Goal: Complete application form: Complete application form

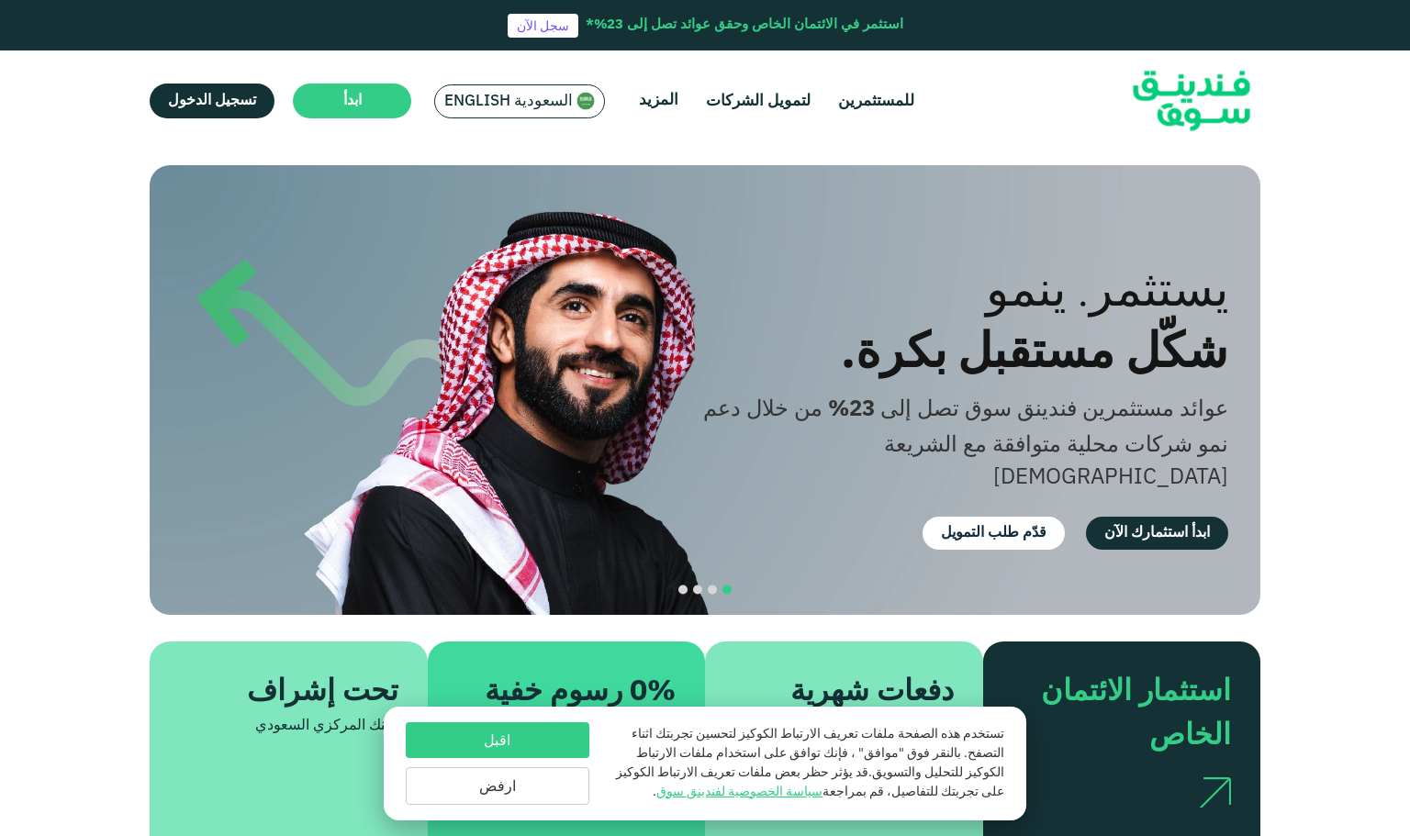
click at [538, 743] on button "اقبل" at bounding box center [498, 740] width 184 height 36
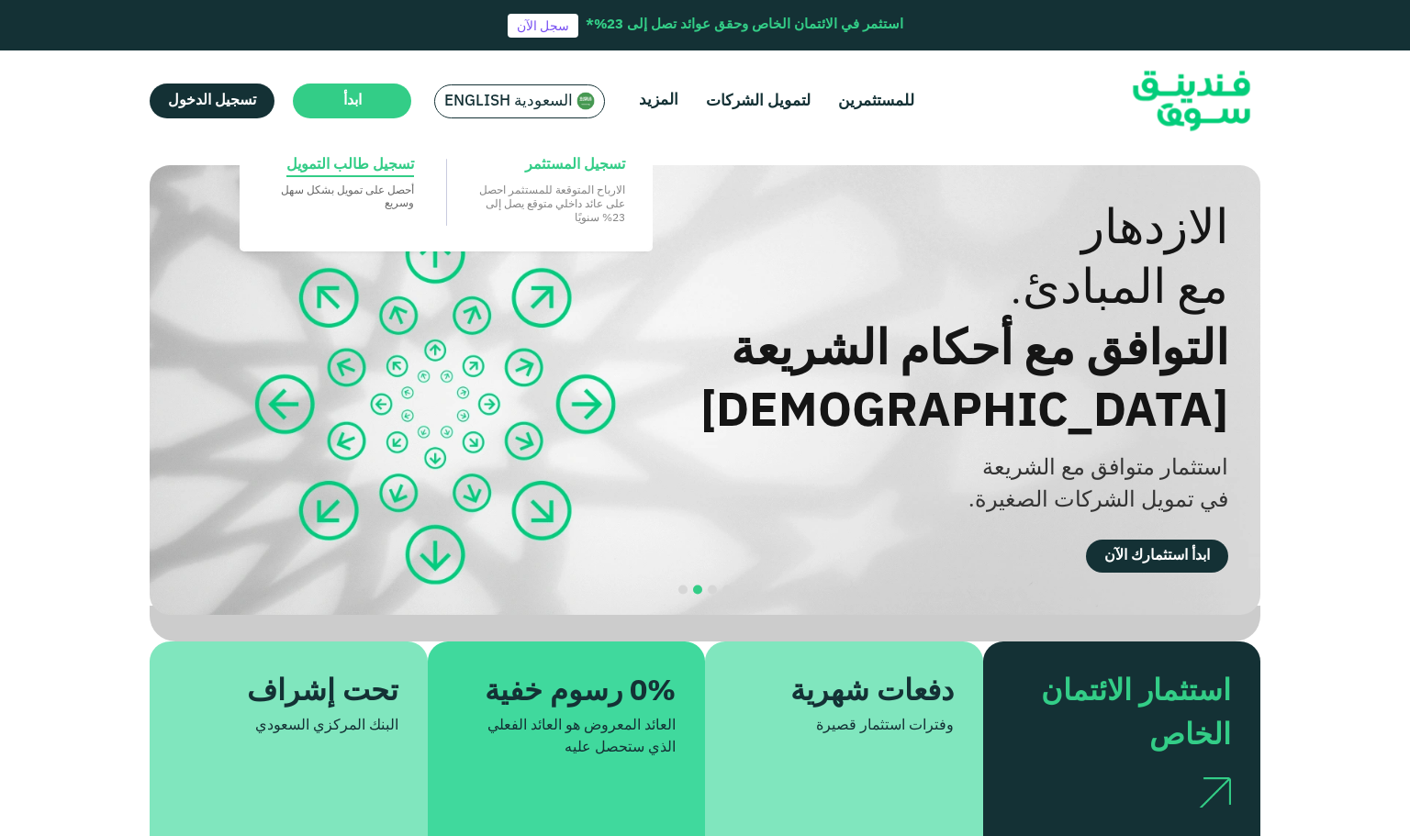
click at [381, 208] on p "‏أحصل على تمويل بشكل ‏سهل وسريع" at bounding box center [340, 196] width 147 height 27
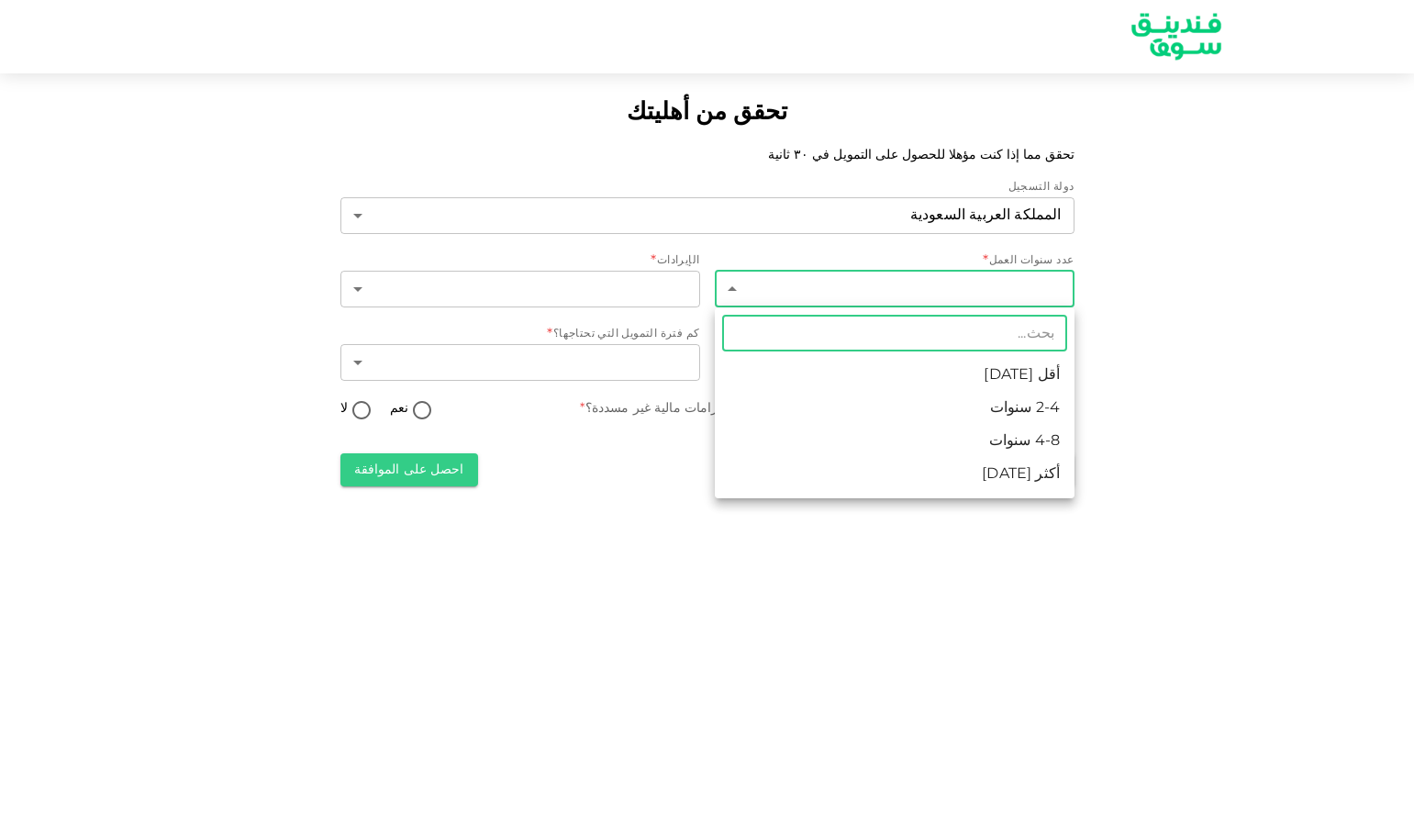
click at [991, 296] on body "تحقق من أهليتك تحقق مما إذا كنت مؤهلا للحصول على التمويل في ٣٠ ثانية دولة التسج…" at bounding box center [707, 418] width 1414 height 836
click at [1029, 444] on li "4-8 سنوات" at bounding box center [895, 441] width 360 height 33
type input "3"
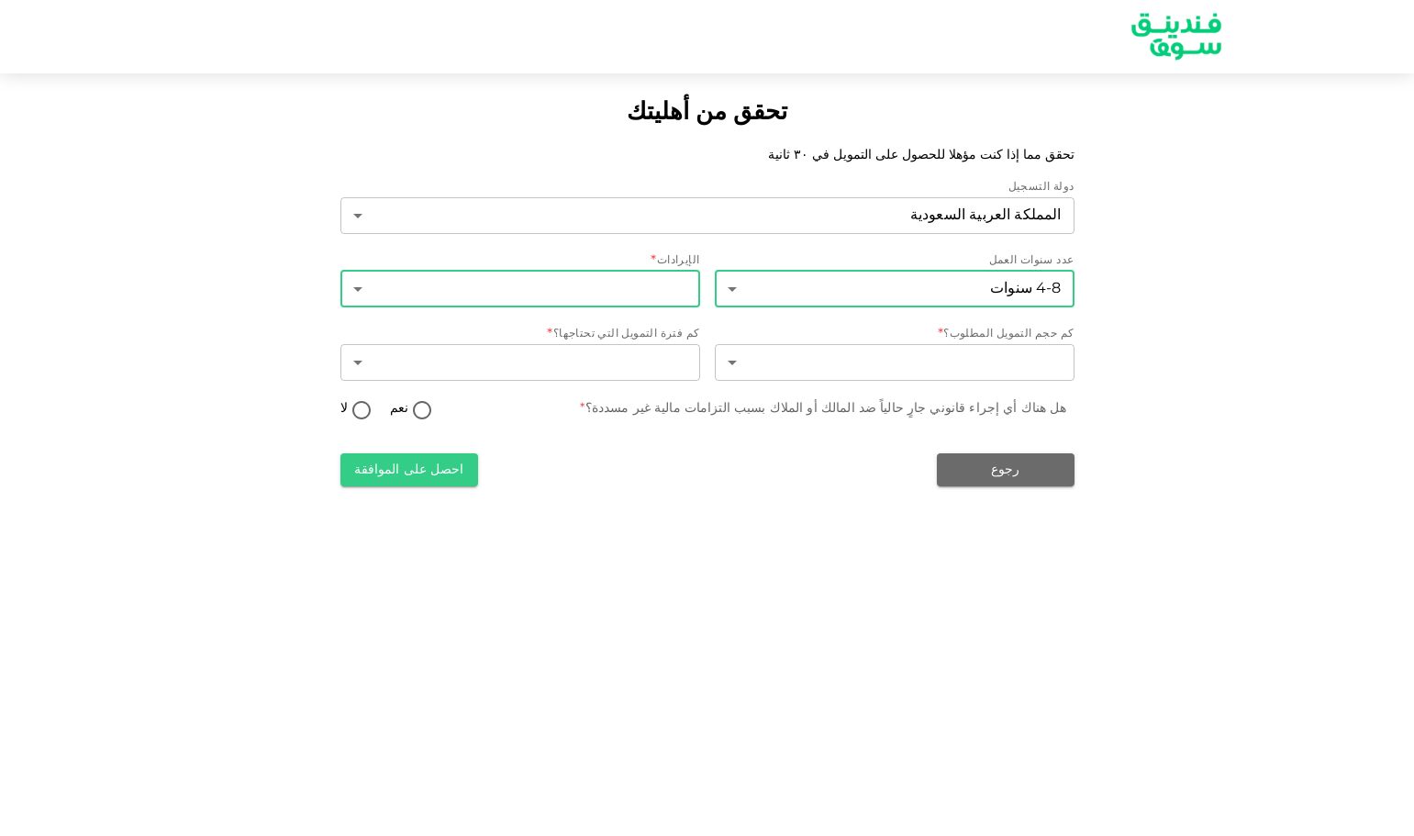
click at [593, 298] on body "تحقق من أهليتك تحقق مما إذا كنت مؤهلا للحصول على التمويل في ٣٠ ثانية دولة التسج…" at bounding box center [707, 418] width 1414 height 836
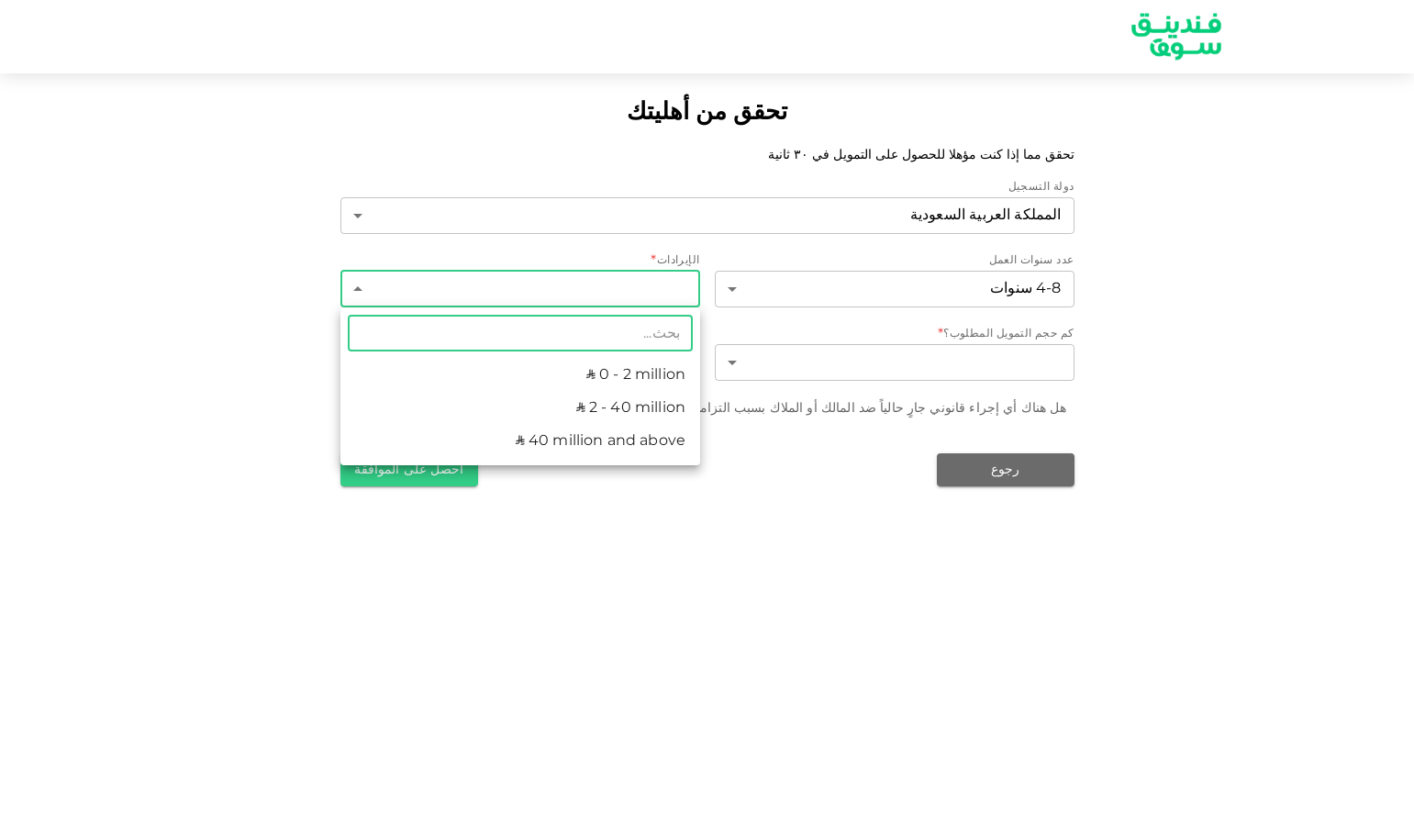
click at [605, 418] on li "ʢ 2 - 40 million" at bounding box center [521, 408] width 360 height 33
type input "2"
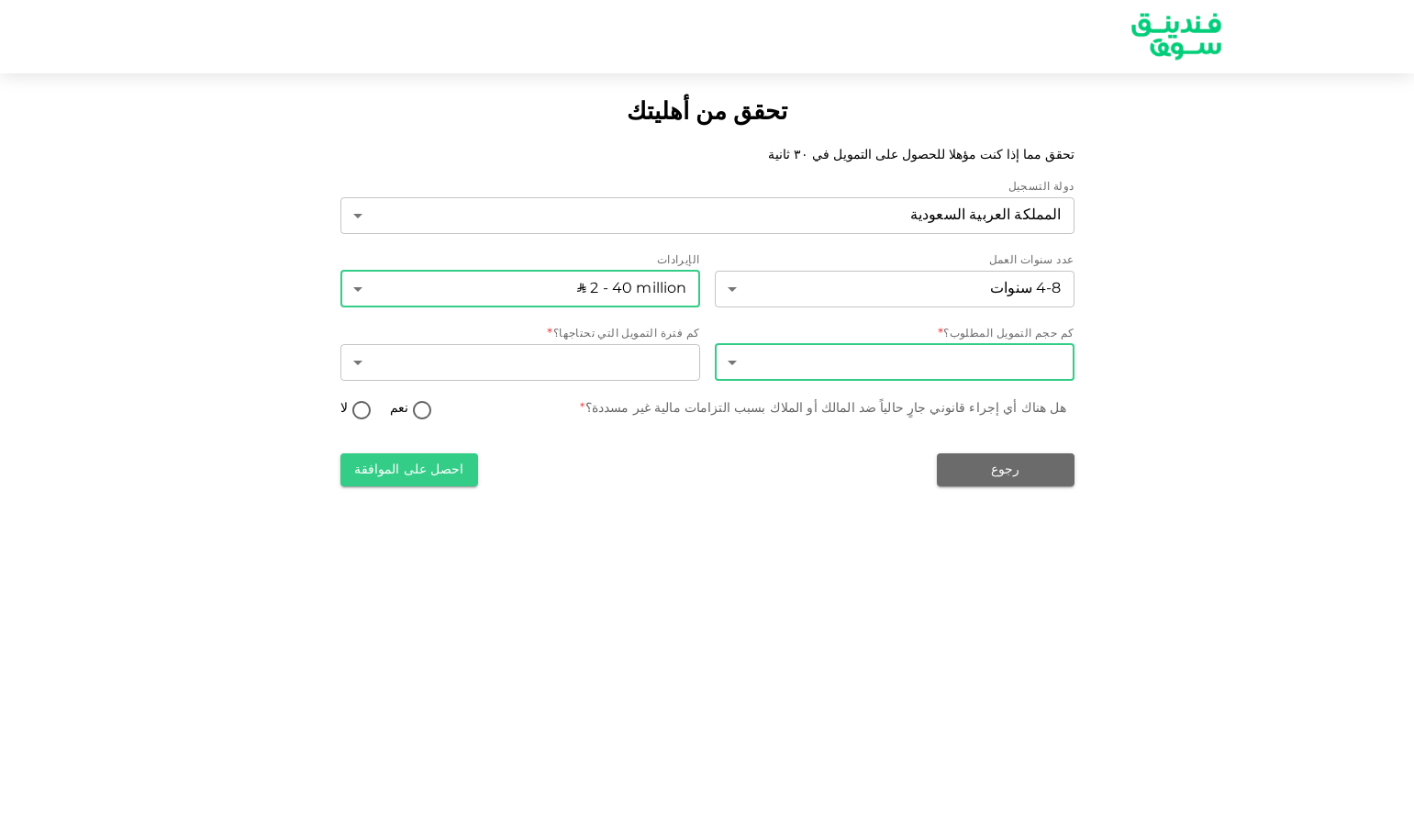
click at [854, 375] on body "تحقق من أهليتك تحقق مما إذا كنت مؤهلا للحصول على التمويل في ٣٠ ثانية دولة التسج…" at bounding box center [707, 418] width 1414 height 836
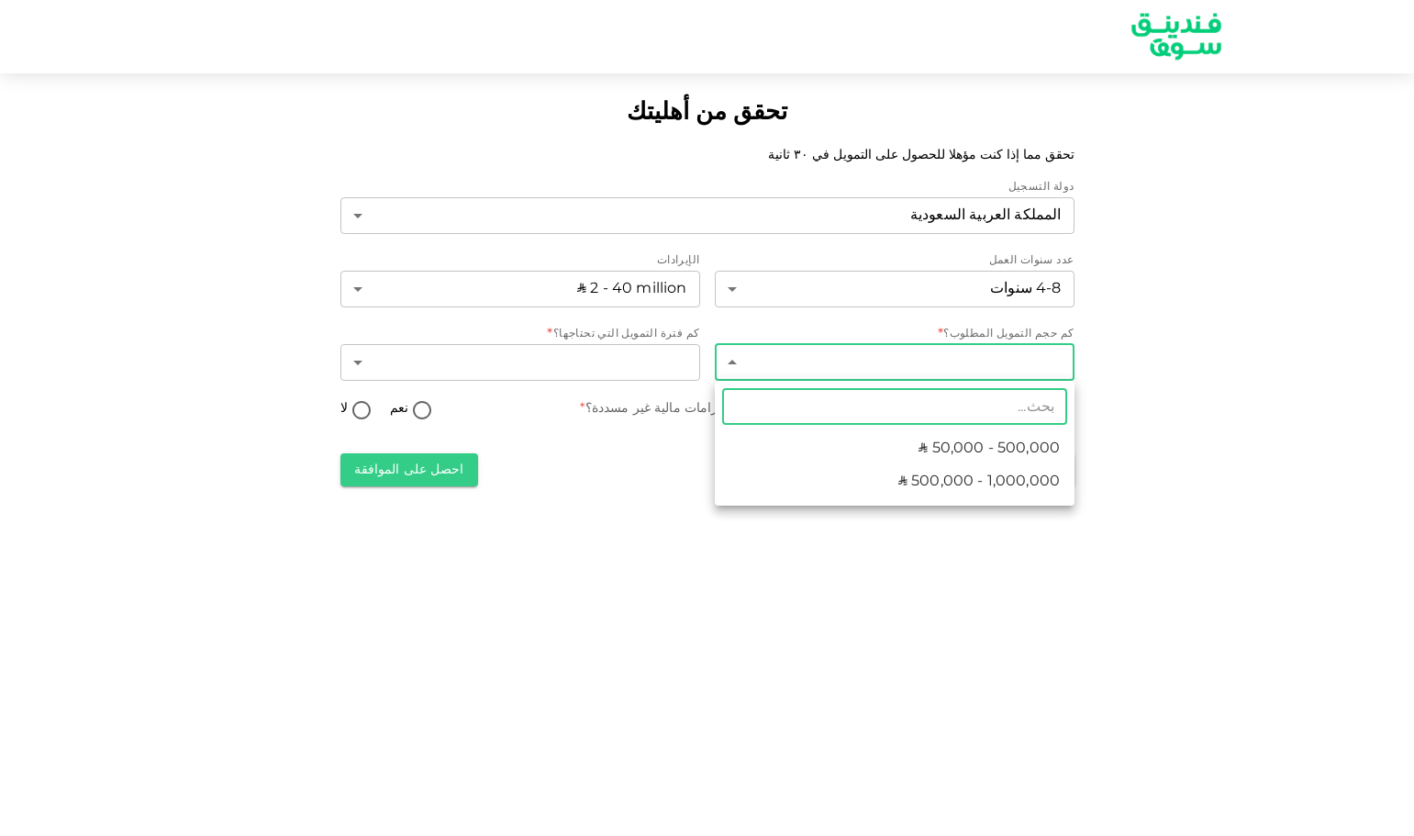
click at [959, 490] on span "ʢ 500,000 - 1,000,000" at bounding box center [980, 482] width 162 height 22
type input "2"
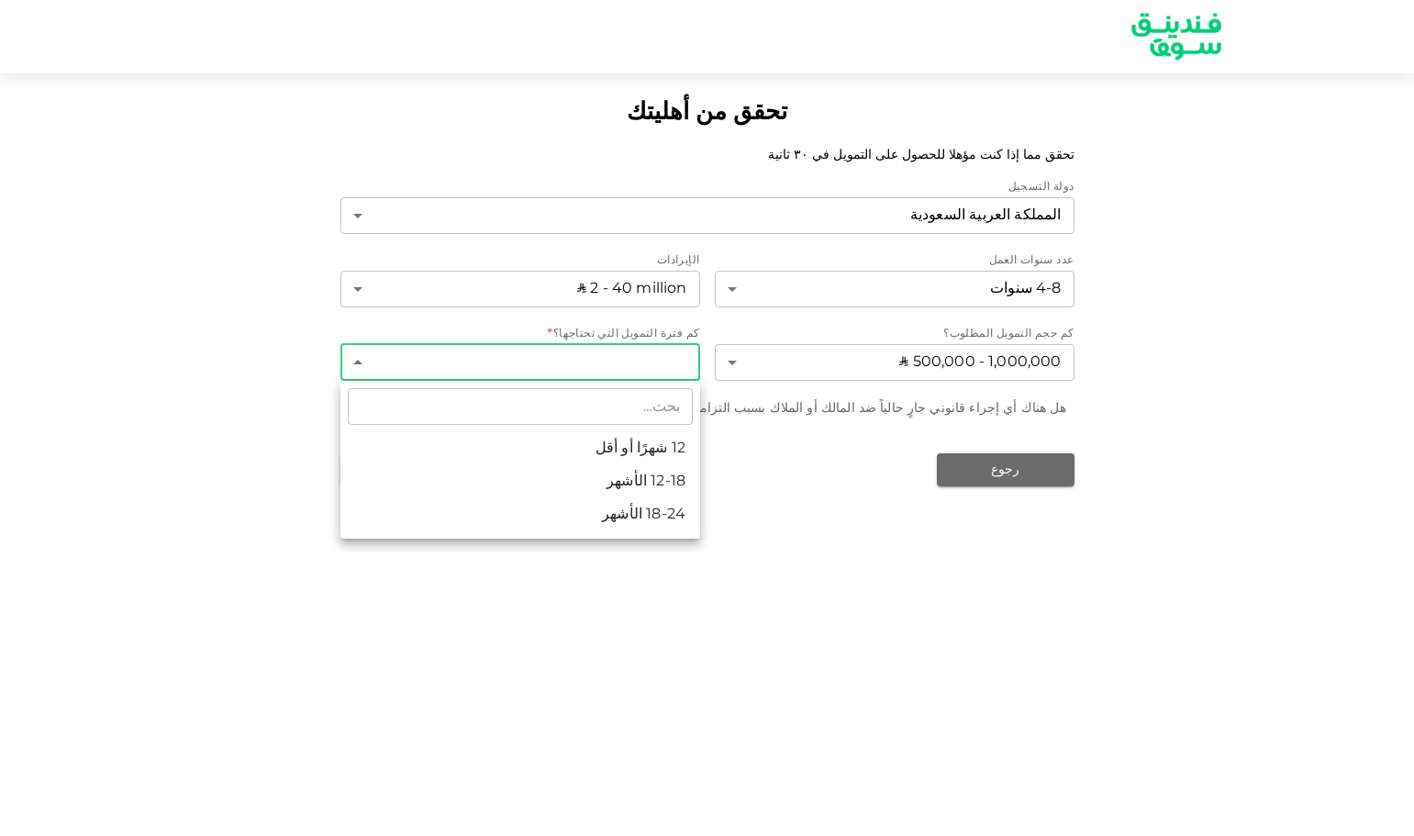
click at [610, 370] on body "تحقق من أهليتك تحقق مما إذا كنت مؤهلا للحصول على التمويل في ٣٠ ثانية دولة التسج…" at bounding box center [707, 418] width 1414 height 836
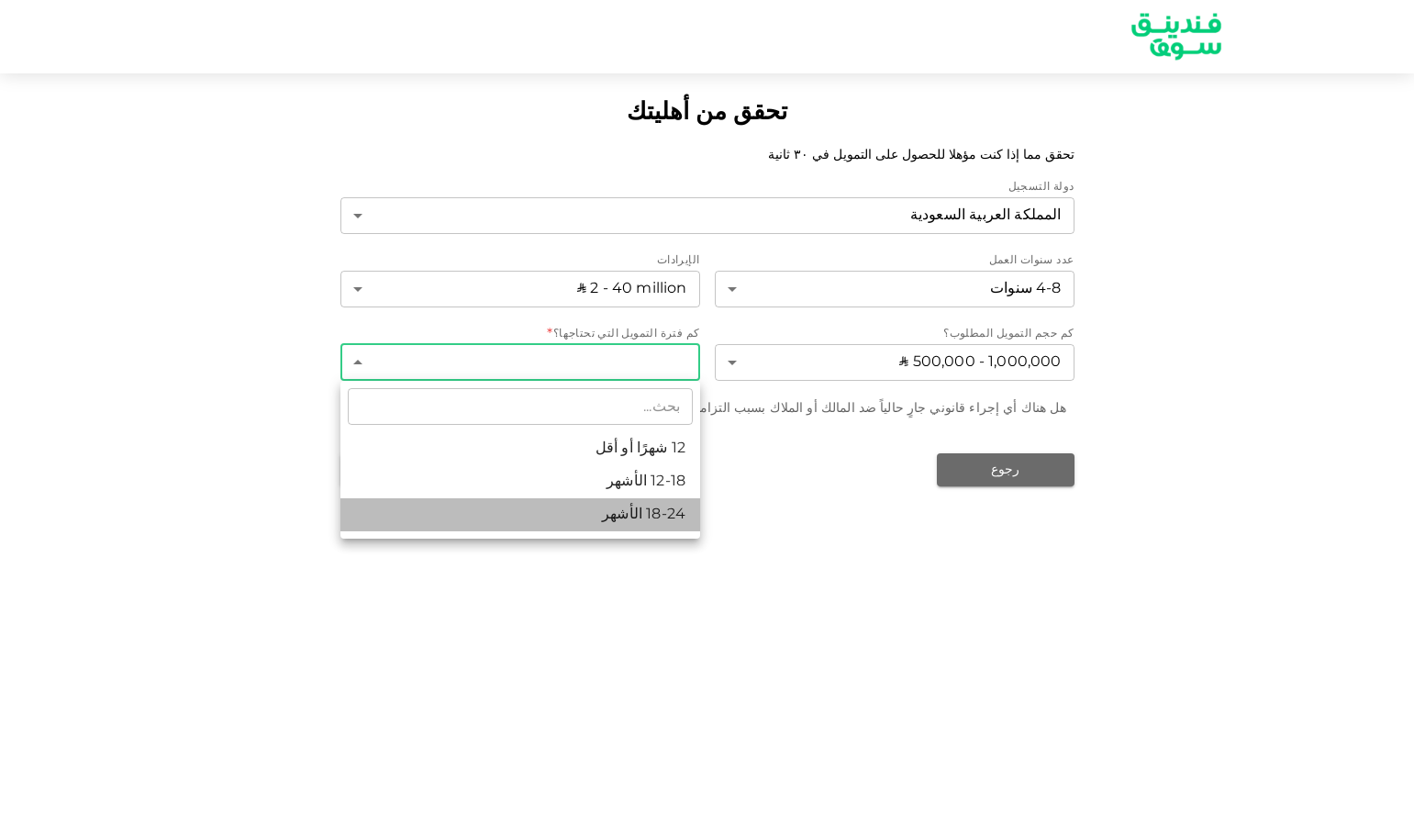
click at [649, 523] on li "18-24 الأشهر" at bounding box center [521, 514] width 360 height 33
type input "3"
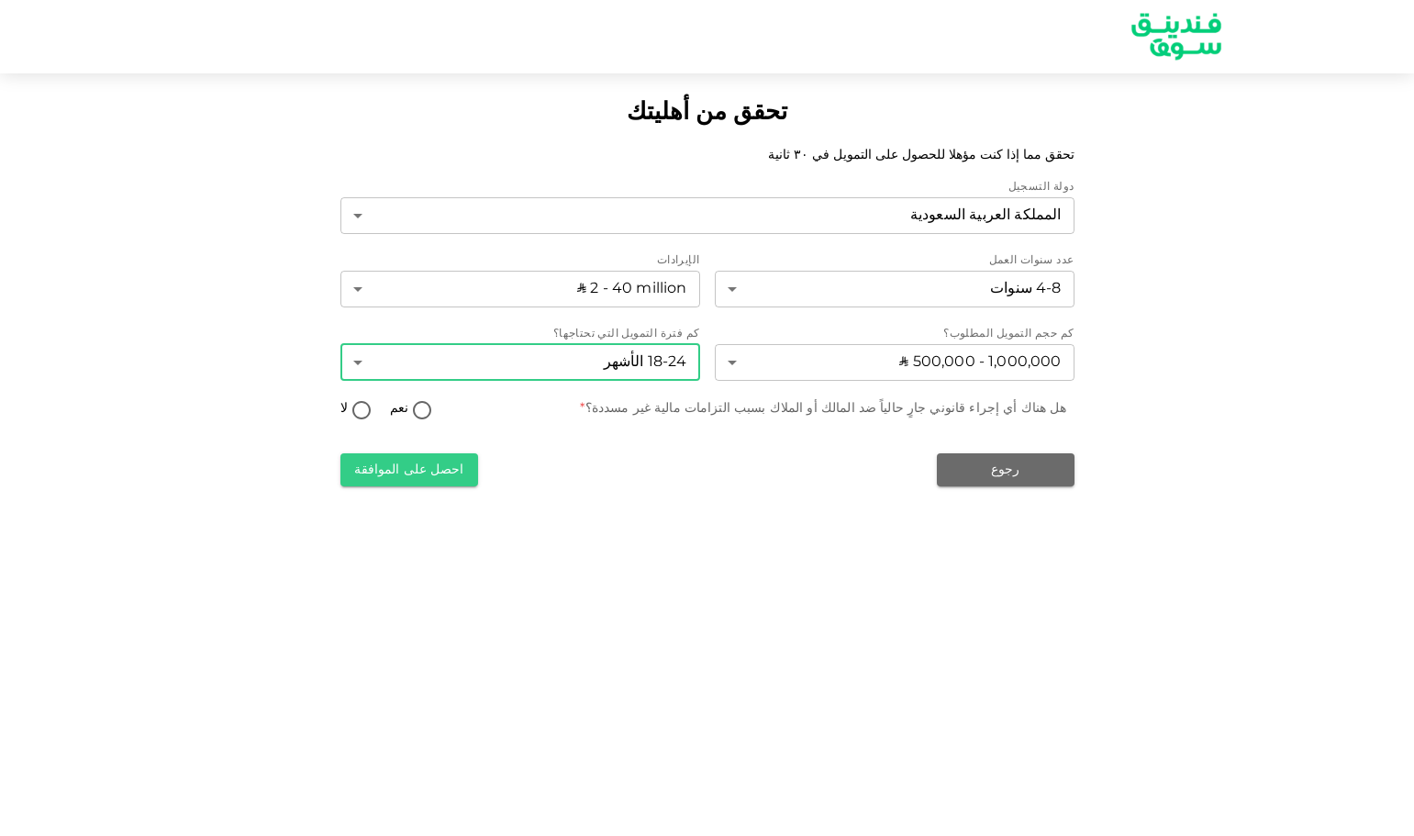
click at [363, 419] on input "لا" at bounding box center [362, 411] width 28 height 25
radio input "true"
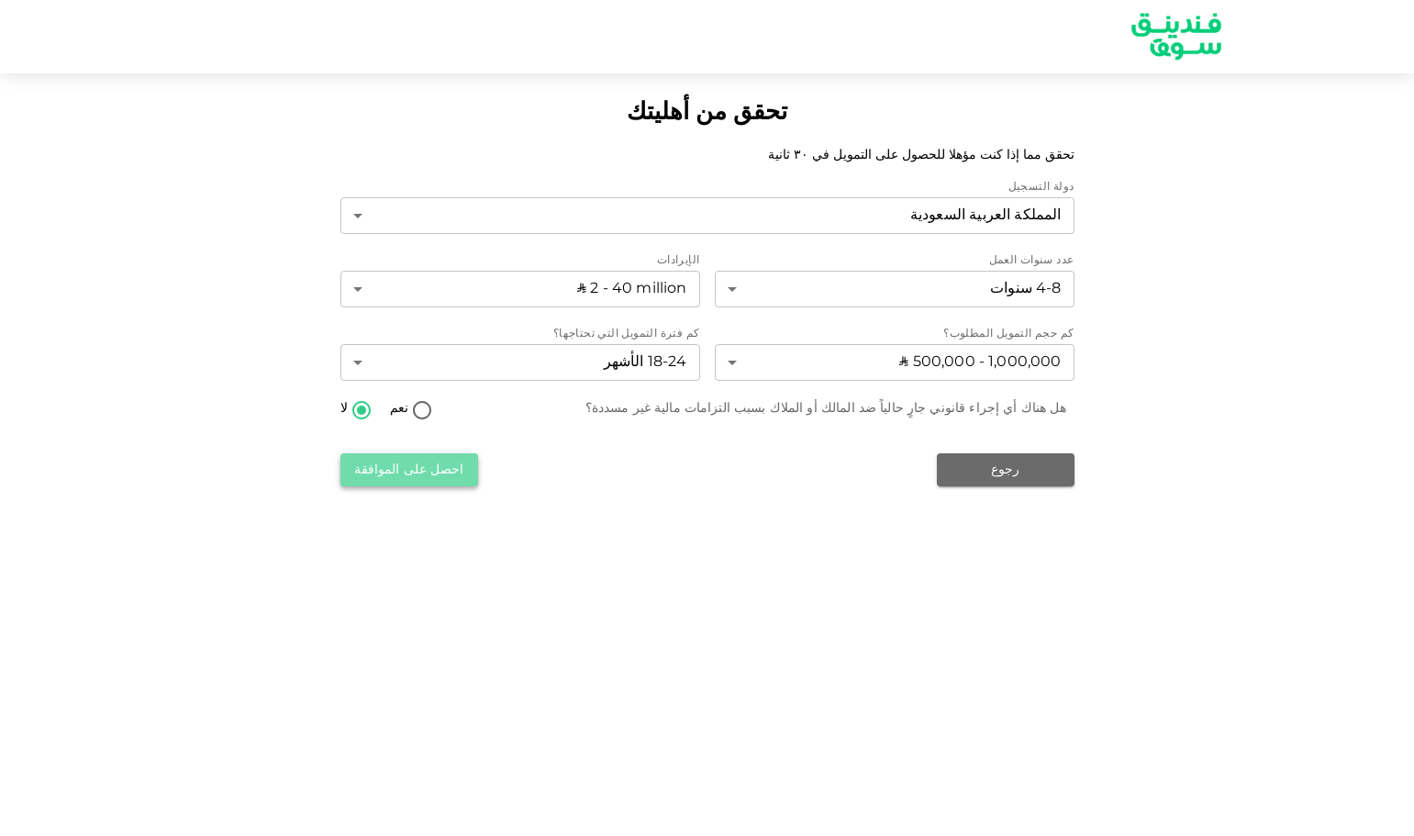
click at [421, 474] on button "احصل على الموافقة" at bounding box center [410, 469] width 138 height 33
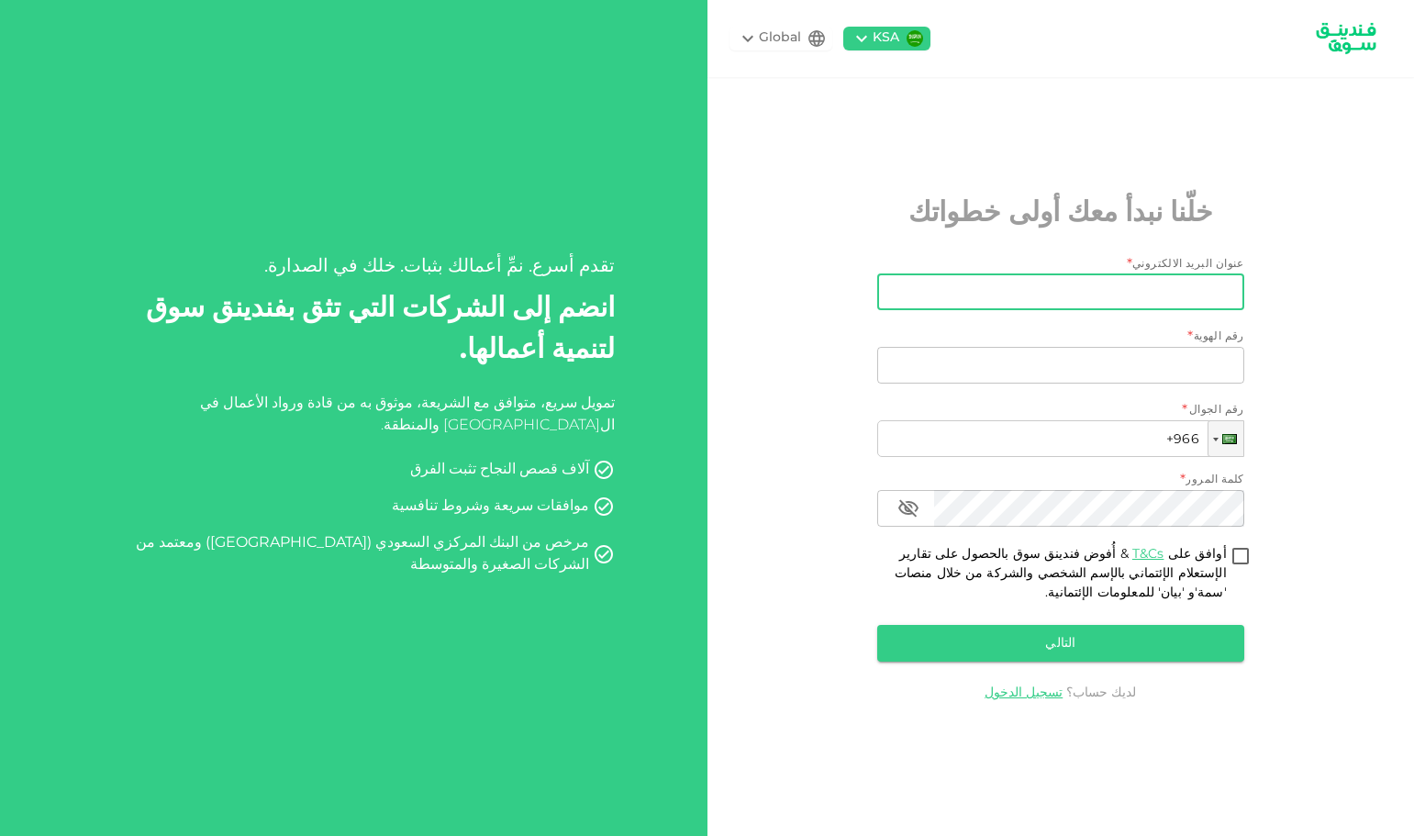
click at [1155, 291] on input "عنوان البريد الالكتروني" at bounding box center [1071, 292] width 347 height 37
type input "mudathir.k@alpha-sa.co"
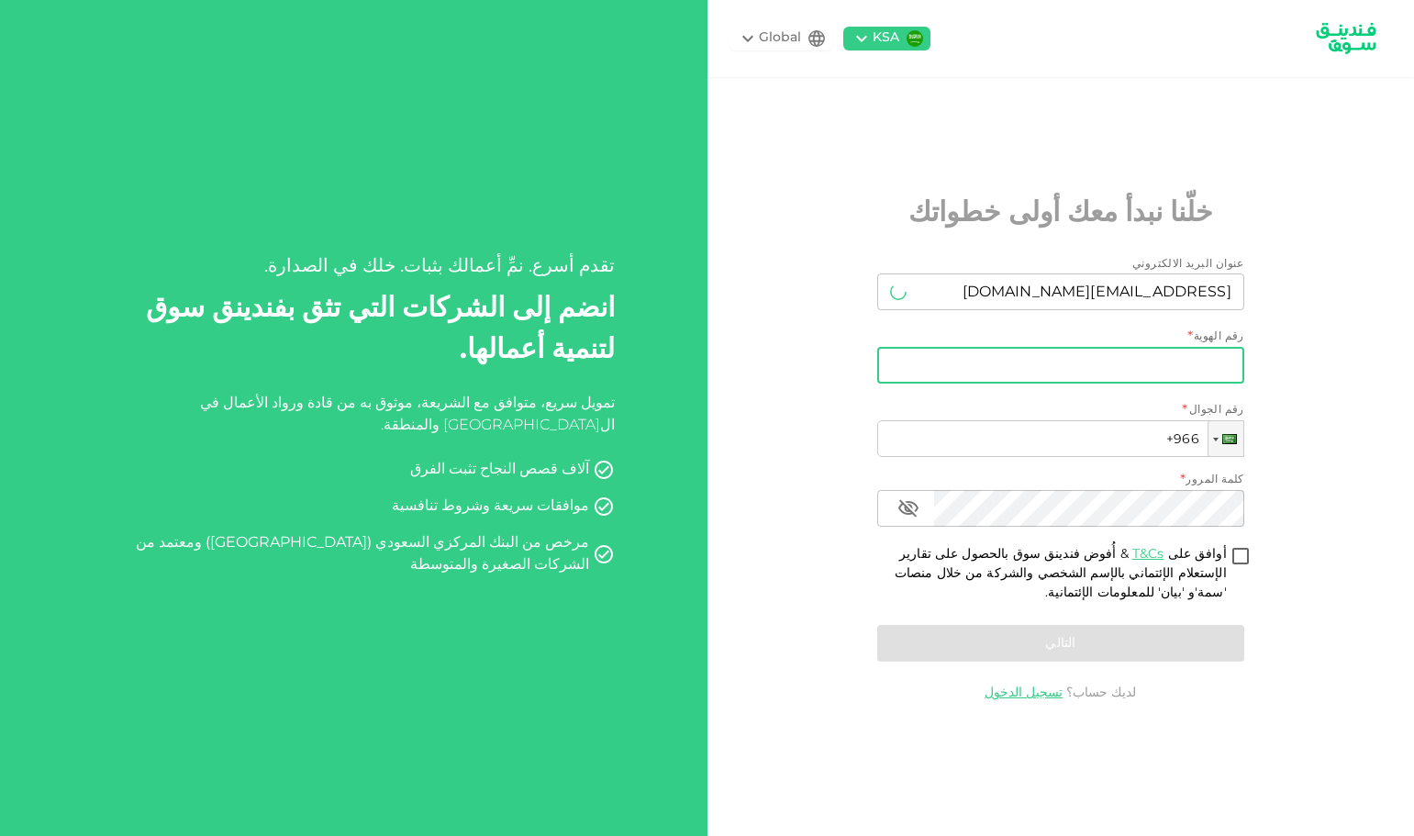
click at [1130, 369] on input "رقم الهوية" at bounding box center [1061, 365] width 367 height 37
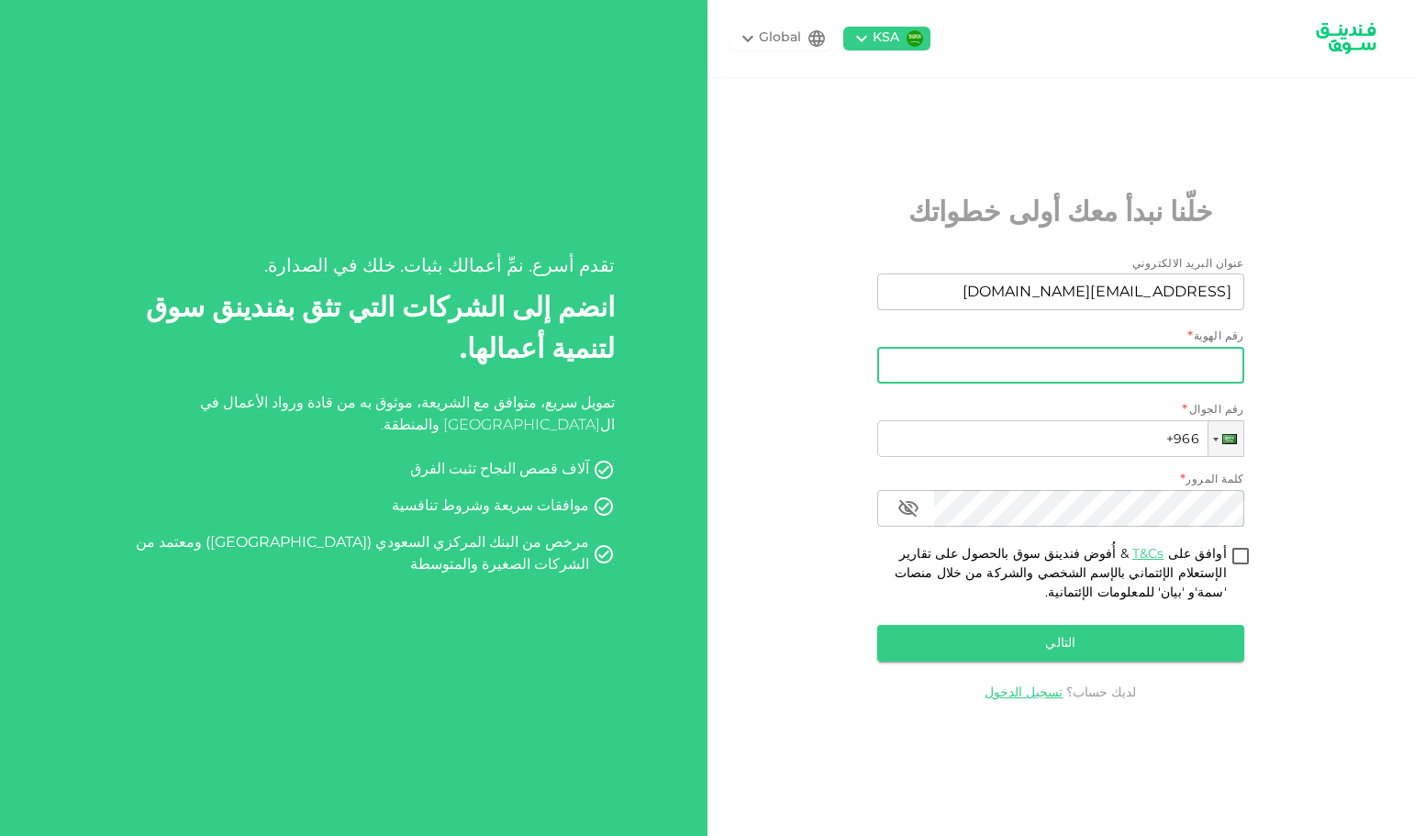
type input "2519850610"
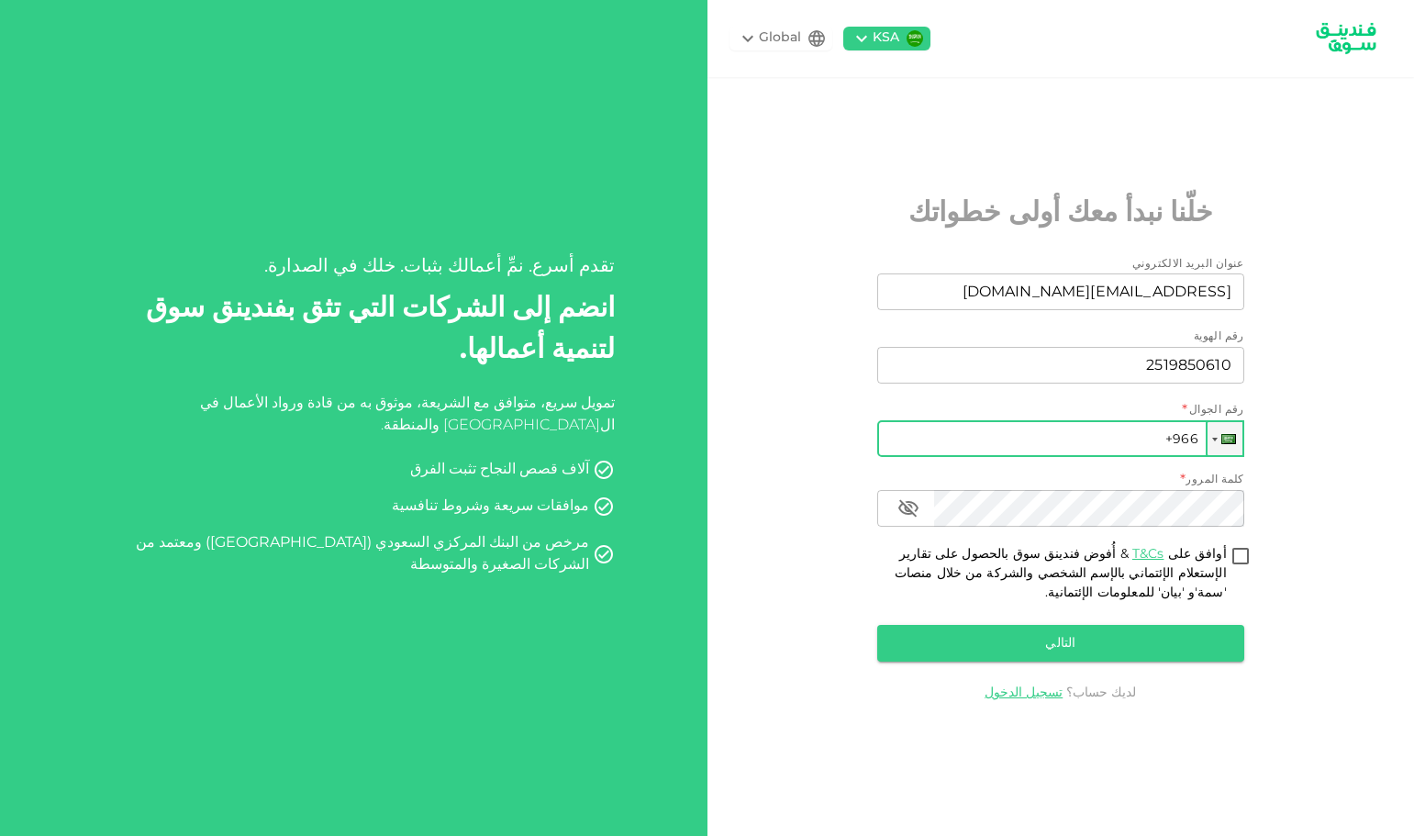
click at [1071, 440] on input "+966" at bounding box center [1061, 438] width 367 height 37
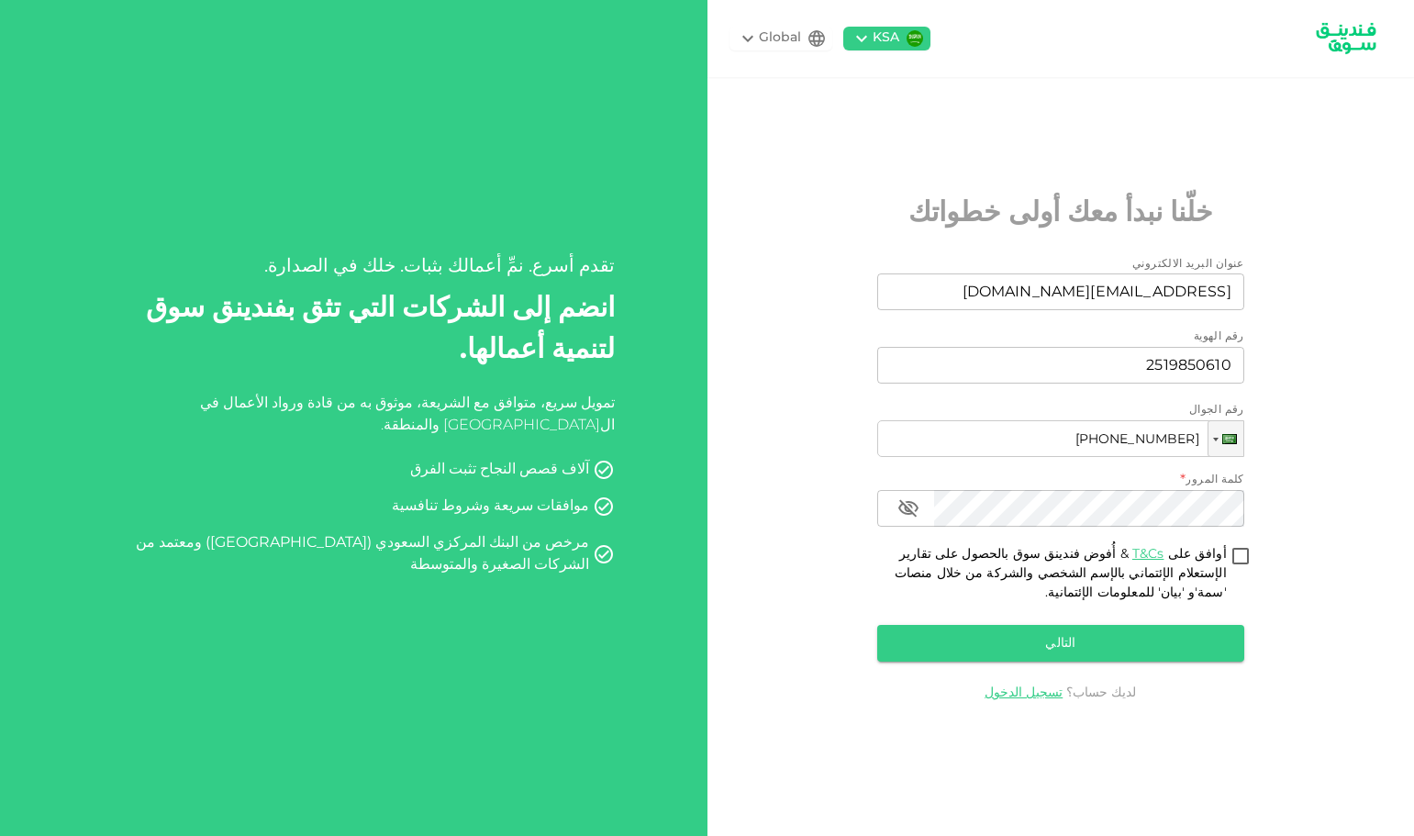
type input "+966 504 143 878"
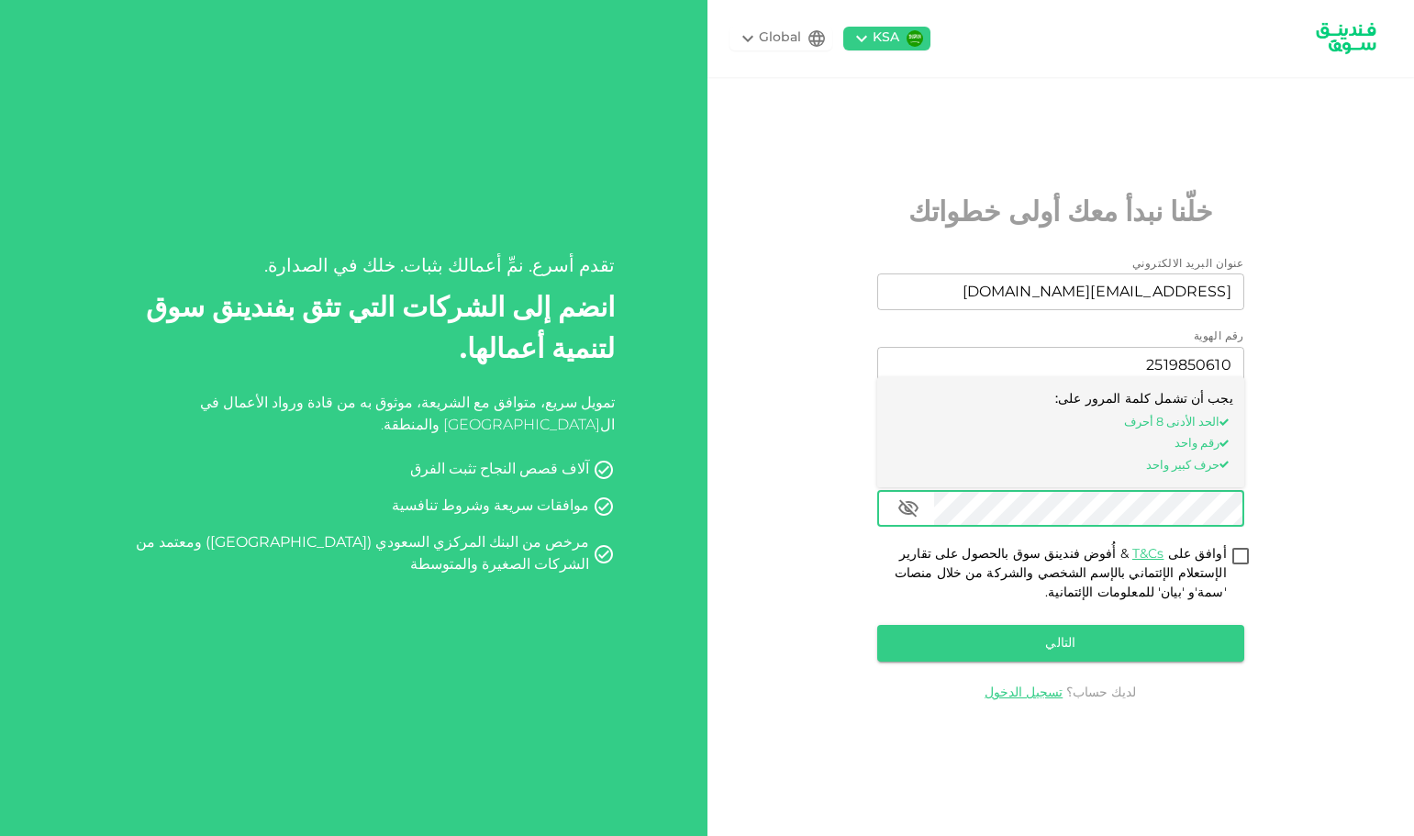
click at [899, 511] on icon "button" at bounding box center [909, 509] width 22 height 22
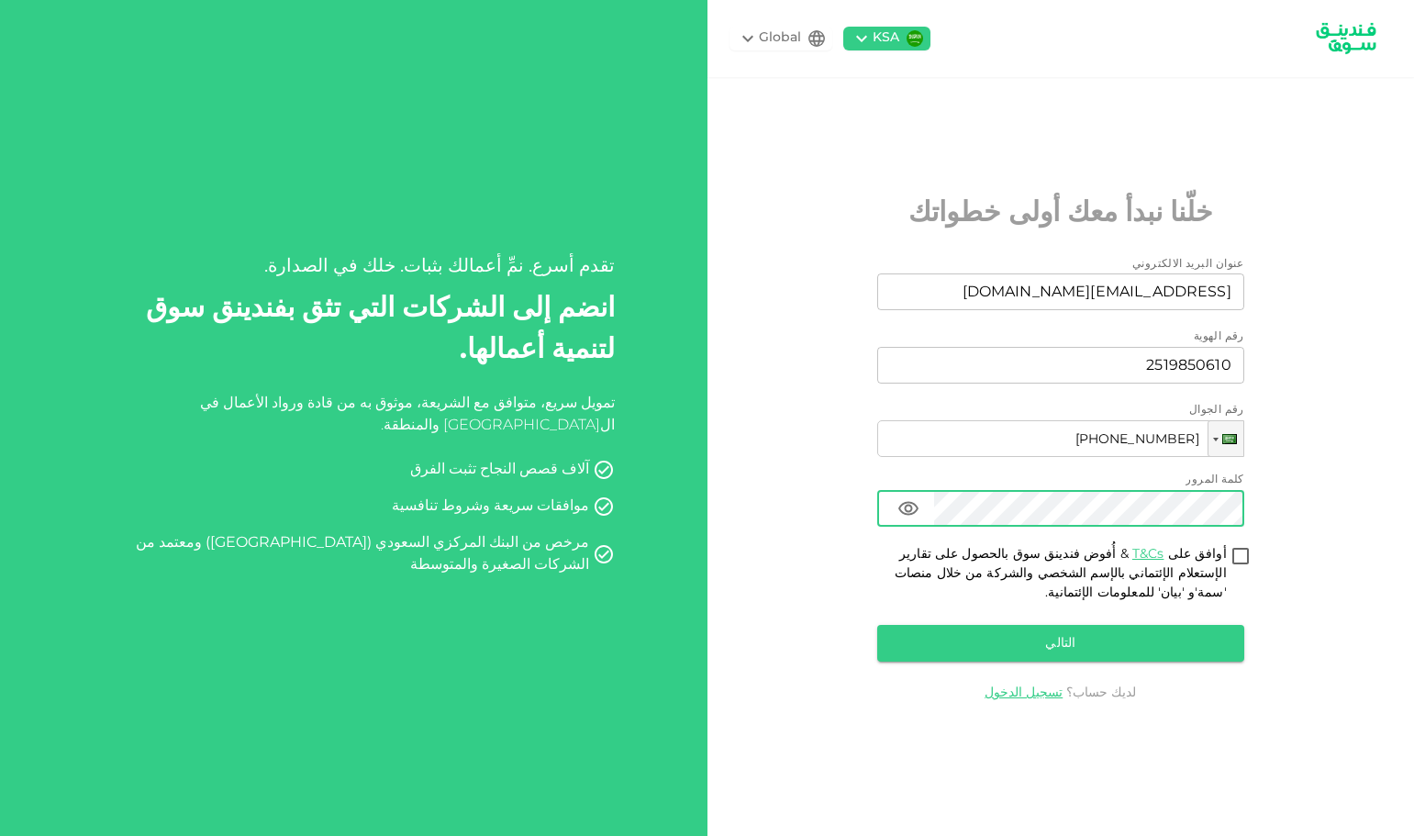
click at [1239, 546] on input "أوافق على T&Cs & أُفوض فندينق سوق بالحصول على تقارير الإستعلام الإئتماني بالإسم…" at bounding box center [1241, 557] width 28 height 25
checkbox input "true"
click at [1135, 654] on button "التالي" at bounding box center [1061, 643] width 367 height 37
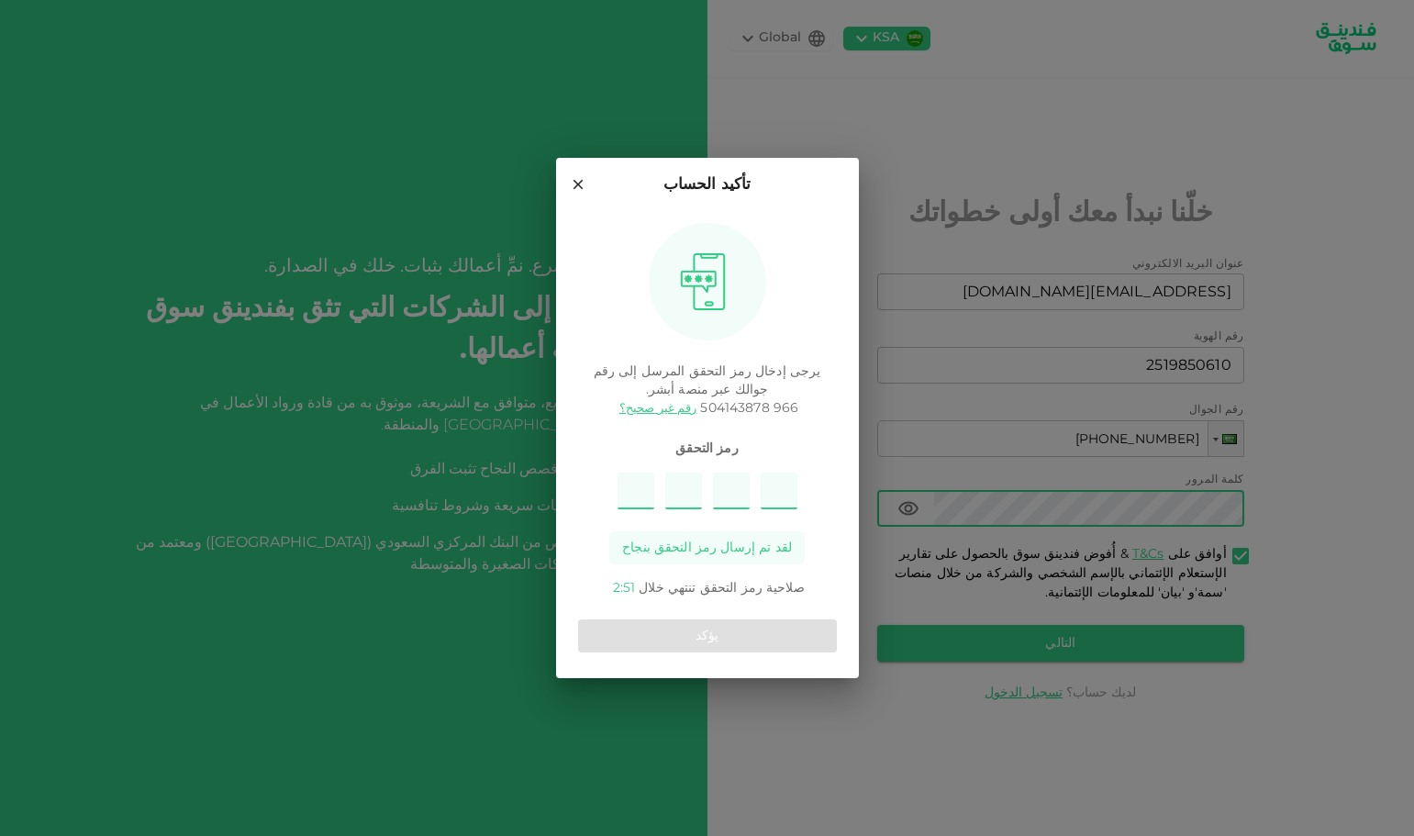
type input "2"
type input "8"
type input "7"
type input "9"
click at [737, 635] on button "يؤكد" at bounding box center [707, 636] width 259 height 33
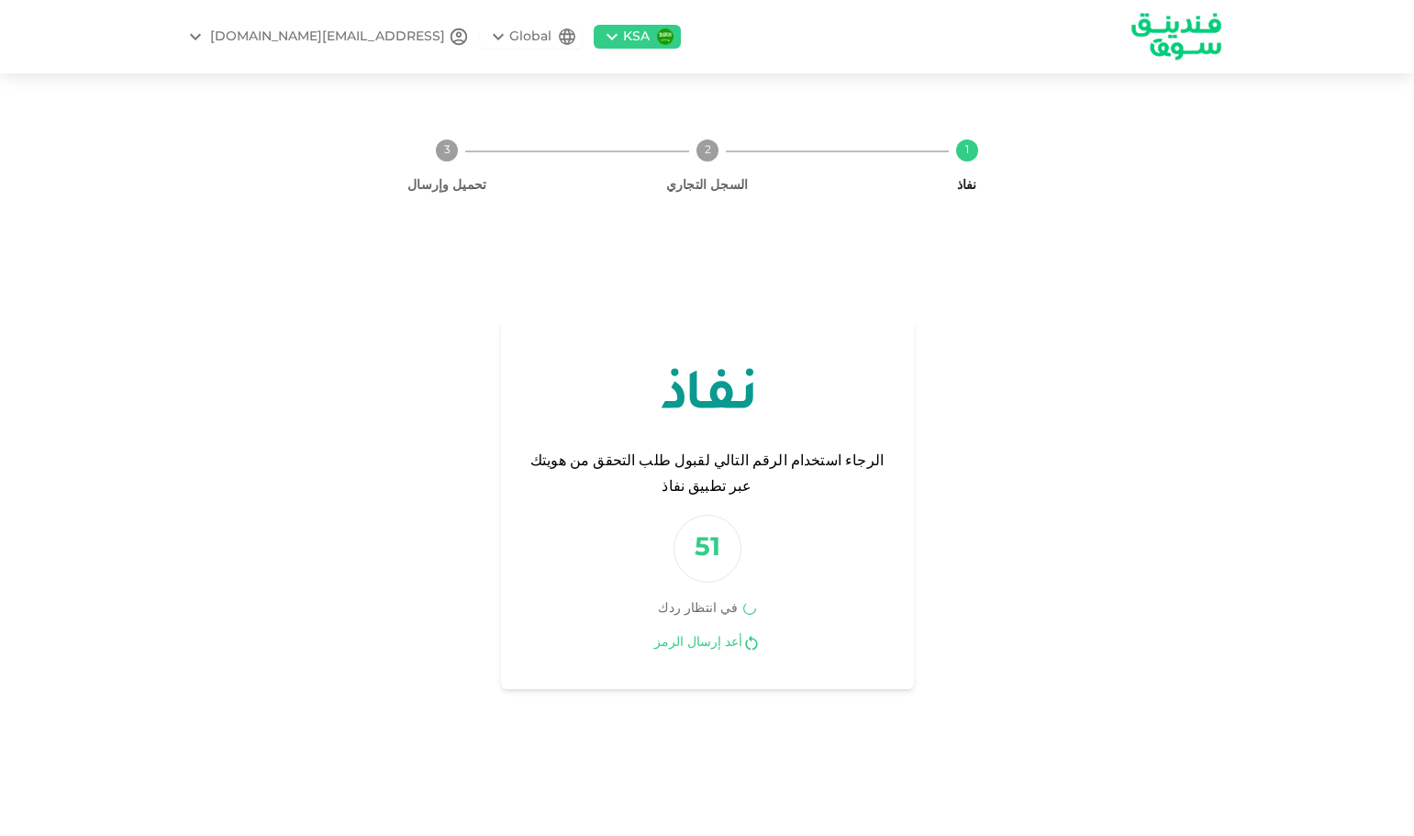
click at [722, 634] on link "أعد إرسال الرمز" at bounding box center [698, 642] width 88 height 17
